Goal: Task Accomplishment & Management: Use online tool/utility

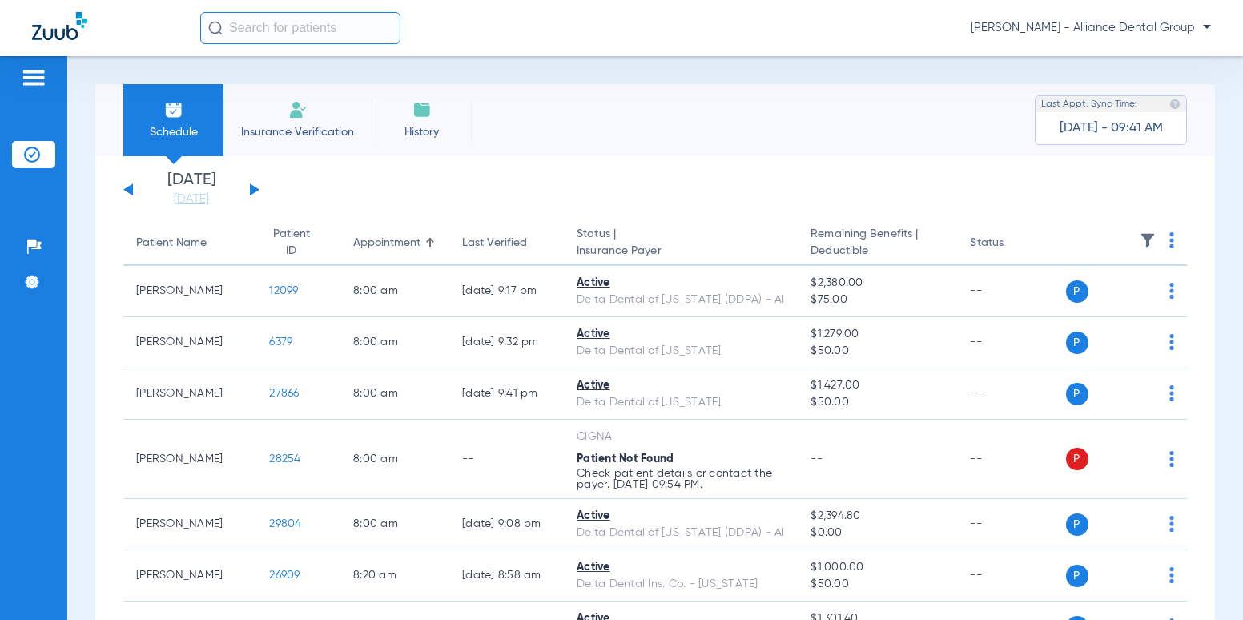
click at [300, 115] on img at bounding box center [297, 109] width 19 height 19
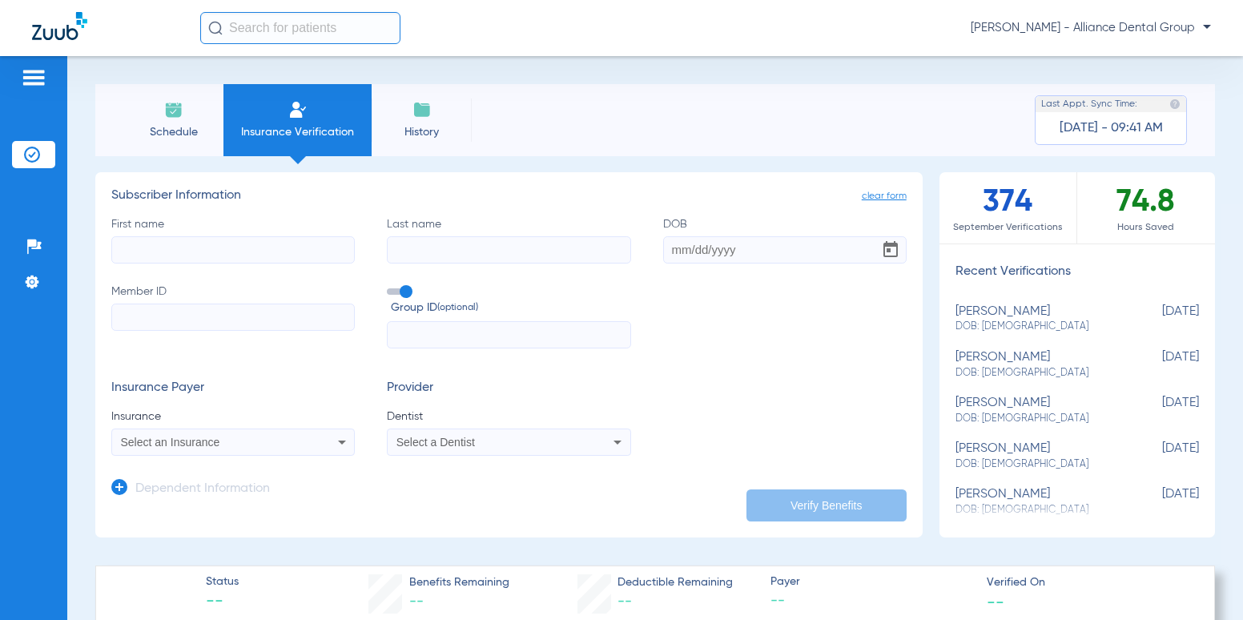
click at [188, 141] on li "Schedule" at bounding box center [173, 120] width 100 height 72
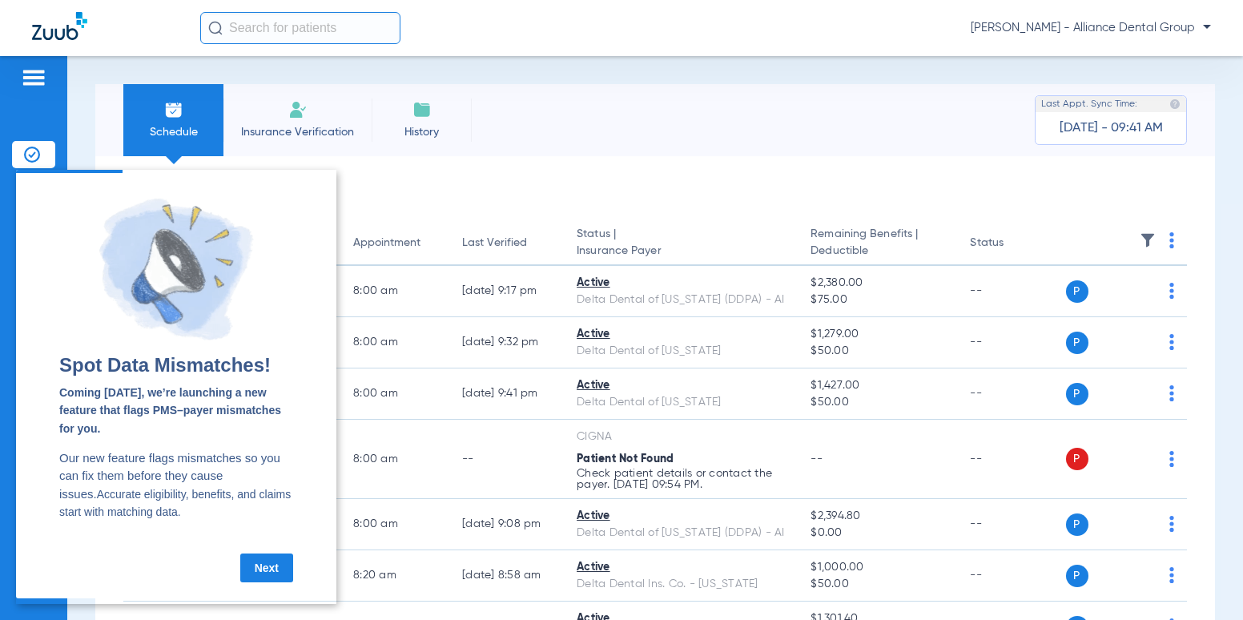
click at [273, 30] on input "text" at bounding box center [300, 28] width 200 height 32
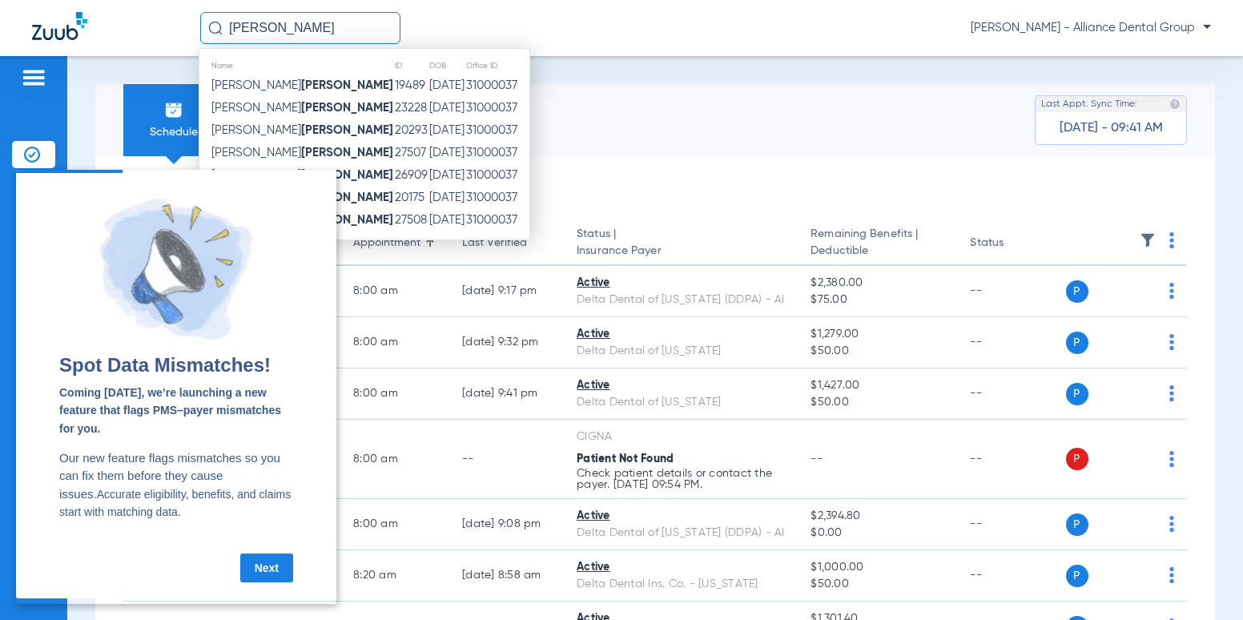
type input "[PERSON_NAME]"
click at [756, 80] on div "Schedule Insurance Verification History Last Appt. Sync Time: [DATE] - 09:41 AM…" at bounding box center [655, 338] width 1176 height 564
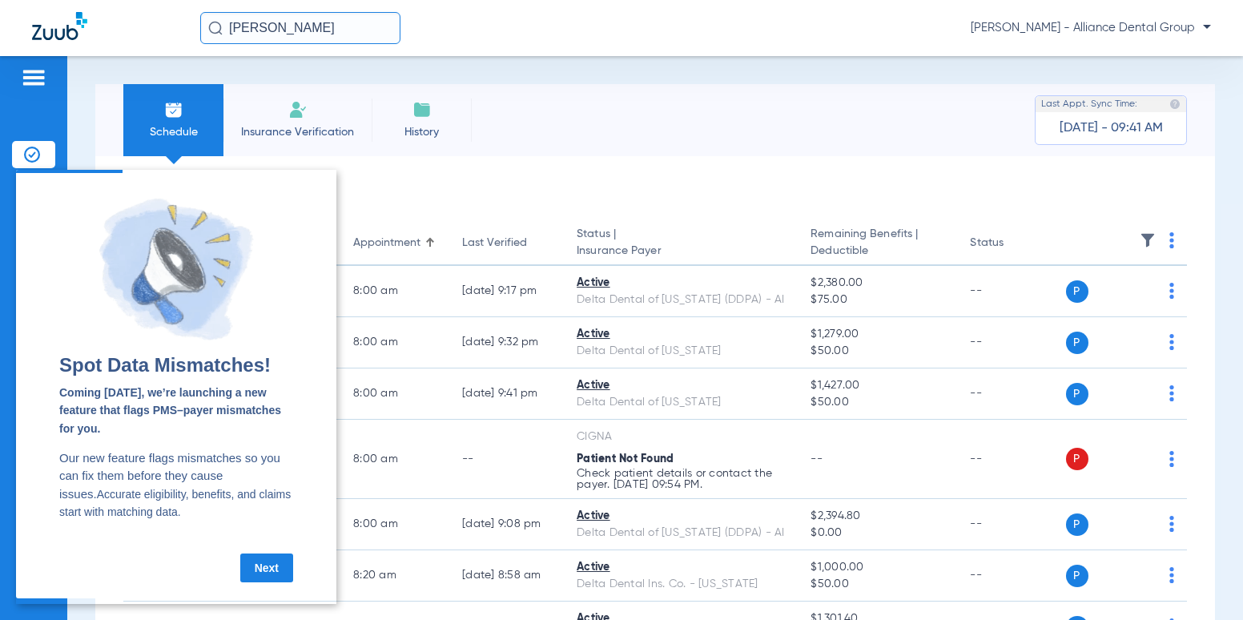
click at [306, 36] on input "[PERSON_NAME]" at bounding box center [300, 28] width 200 height 32
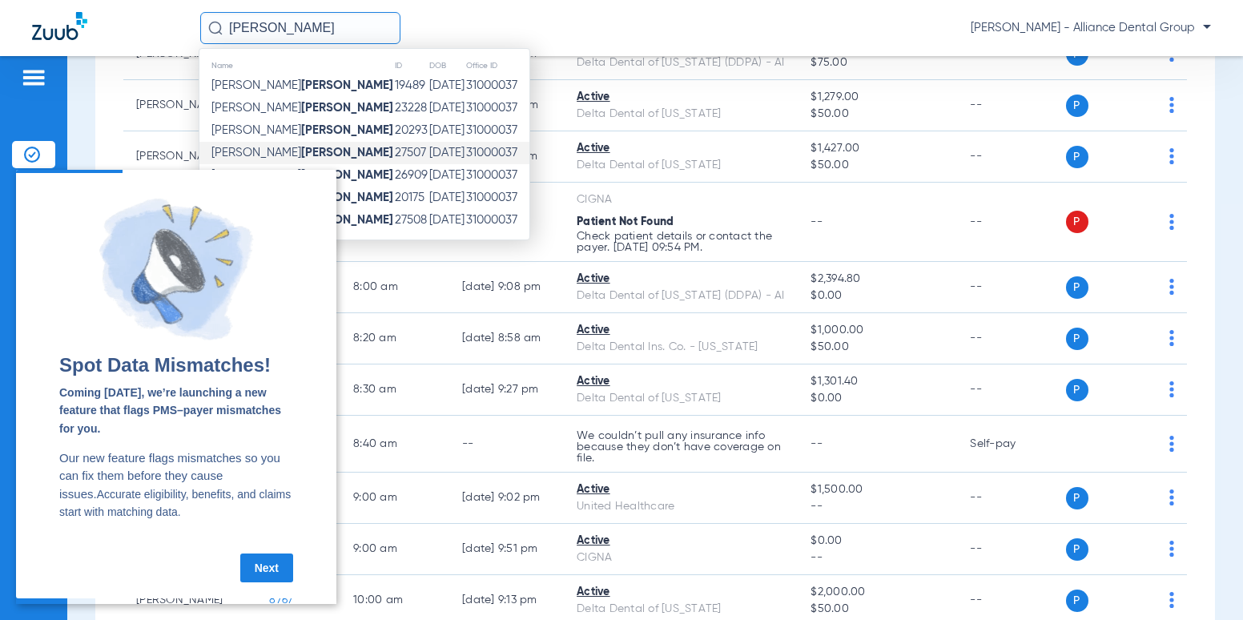
scroll to position [240, 0]
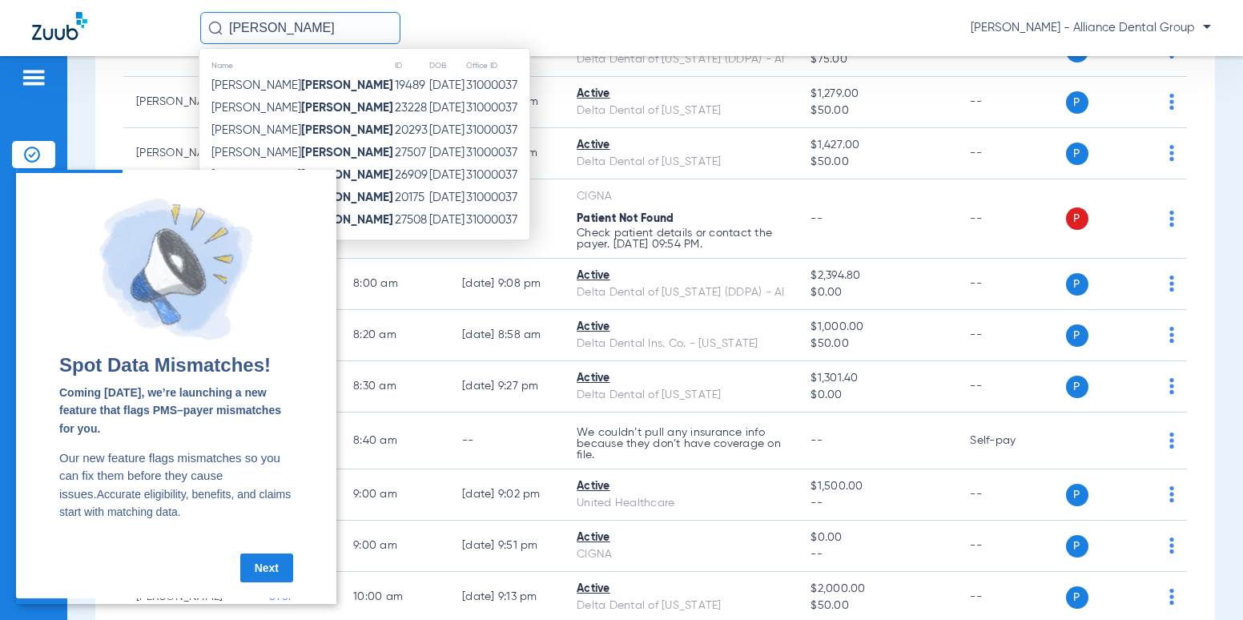
click at [279, 595] on cue "Spot Data Mismatches! Coming [DATE], we’re launching a new feature that flags P…" at bounding box center [176, 385] width 320 height 425
click at [285, 588] on cue "Spot Data Mismatches! Coming [DATE], we’re launching a new feature that flags P…" at bounding box center [176, 385] width 320 height 425
click at [262, 578] on link "Next" at bounding box center [266, 567] width 53 height 29
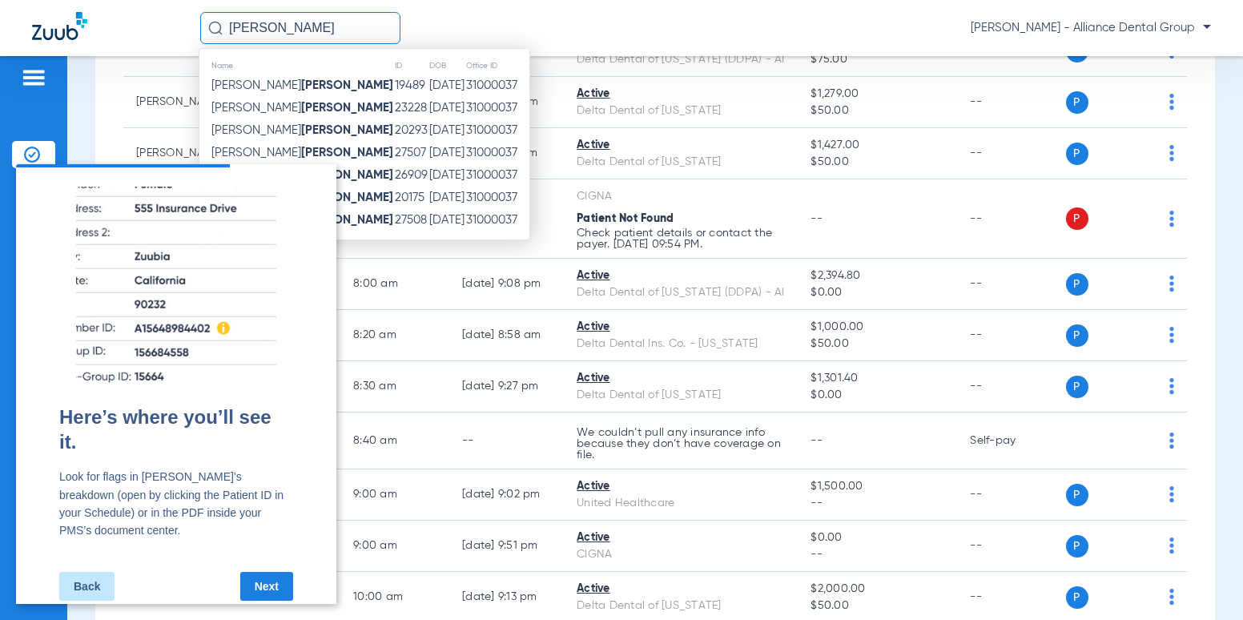
click at [266, 577] on link "Next" at bounding box center [266, 586] width 53 height 29
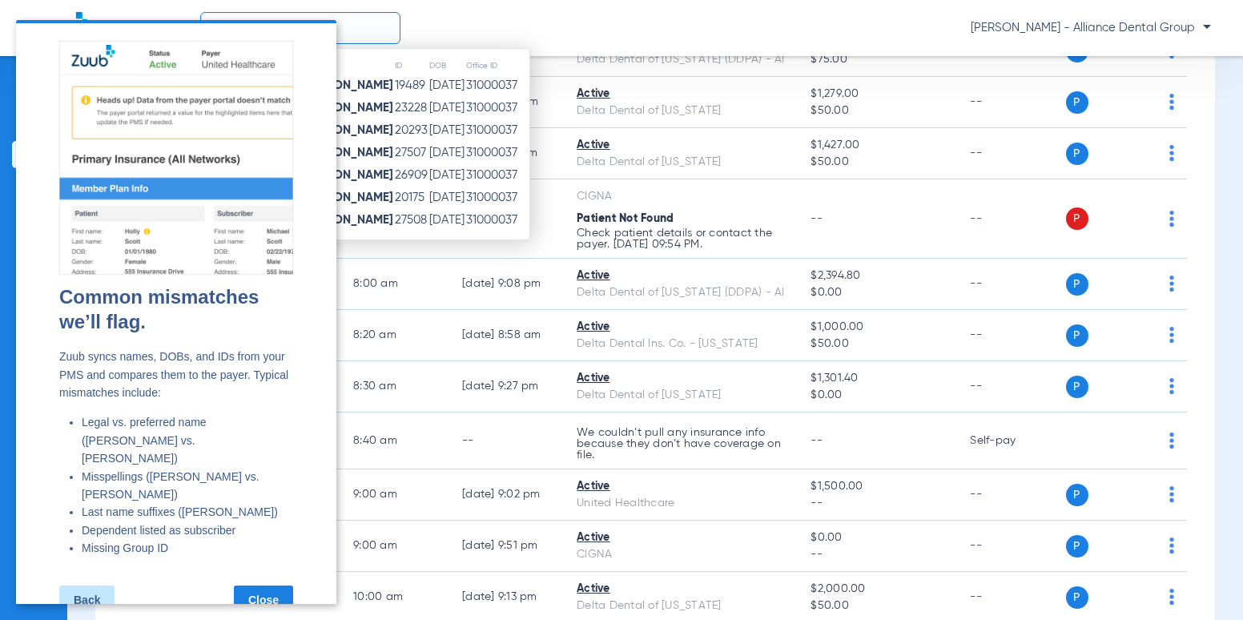
drag, startPoint x: 266, startPoint y: 433, endPoint x: 267, endPoint y: 577, distance: 144.1
click at [267, 585] on link "Close" at bounding box center [263, 599] width 59 height 29
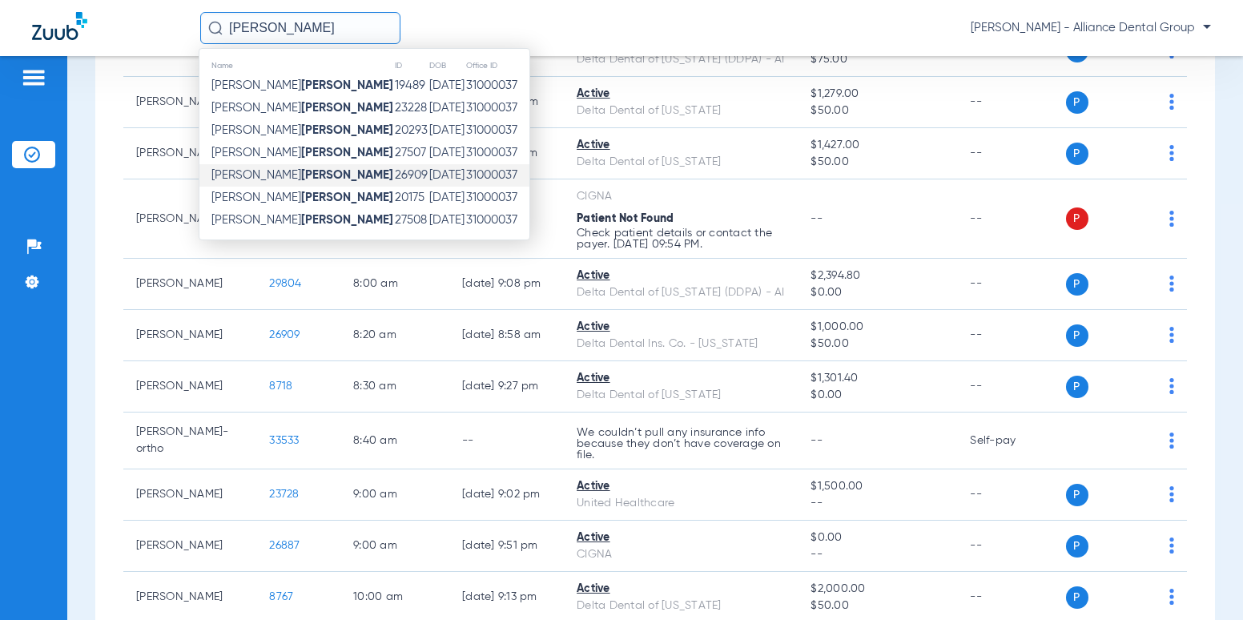
click at [258, 177] on span "[PERSON_NAME]" at bounding box center [302, 175] width 182 height 12
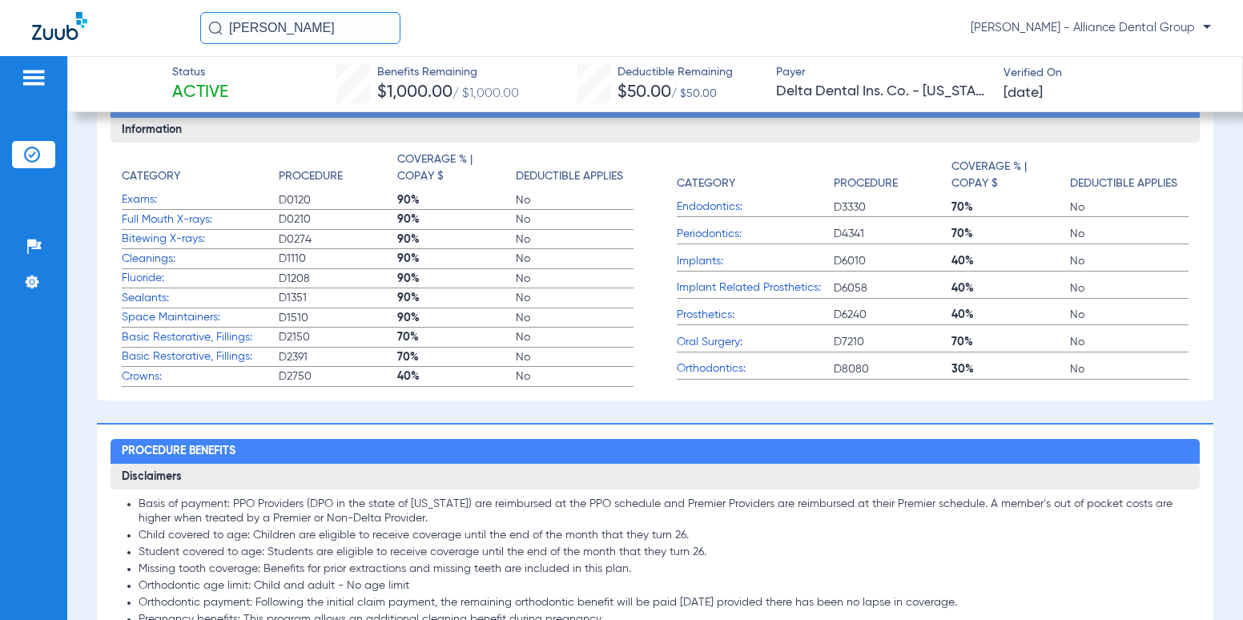
scroll to position [480, 0]
